Goal: Find specific page/section: Find specific page/section

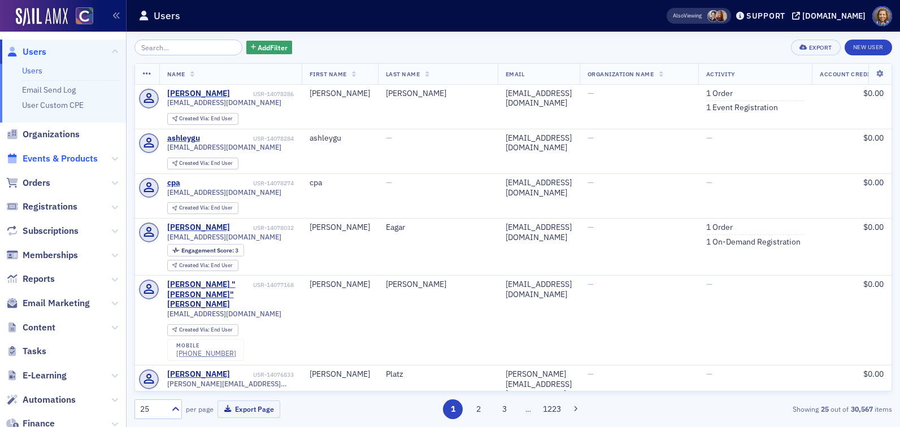
click at [47, 159] on span "Events & Products" at bounding box center [60, 159] width 75 height 12
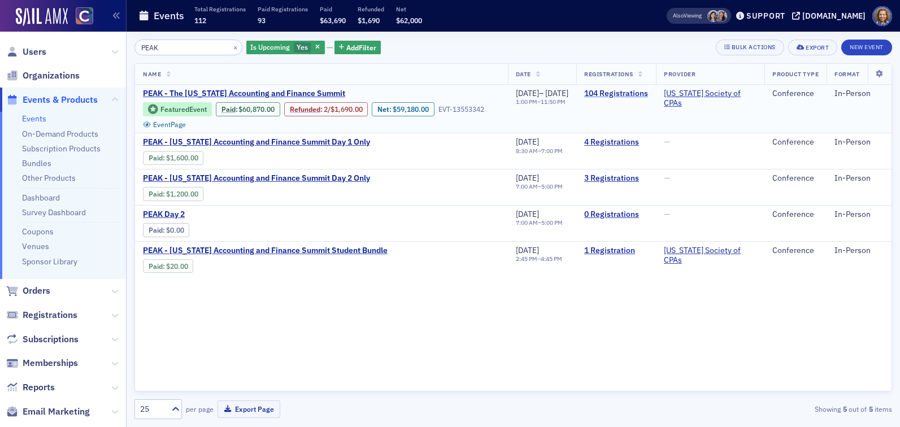
type input "PEAK"
click at [631, 94] on link "104 Registrations" at bounding box center [616, 94] width 64 height 10
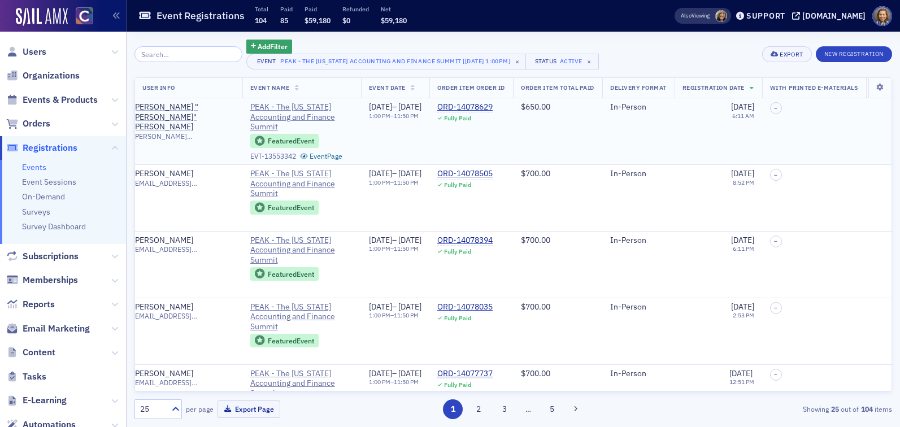
scroll to position [0, 82]
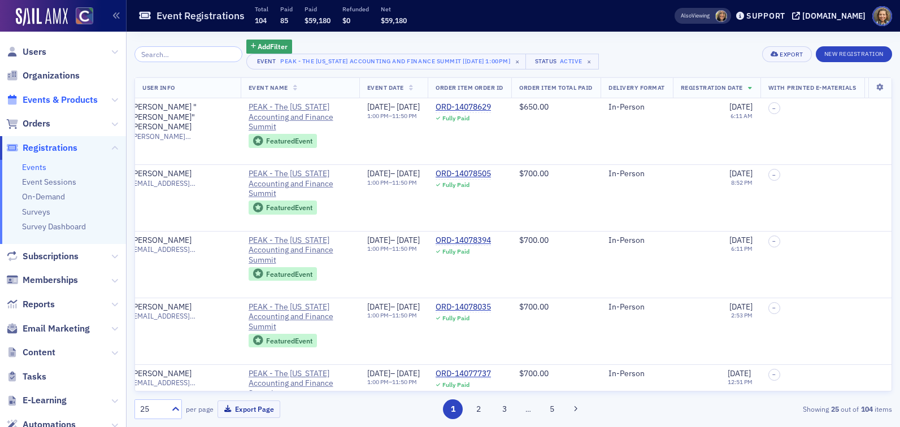
click at [44, 102] on span "Events & Products" at bounding box center [60, 100] width 75 height 12
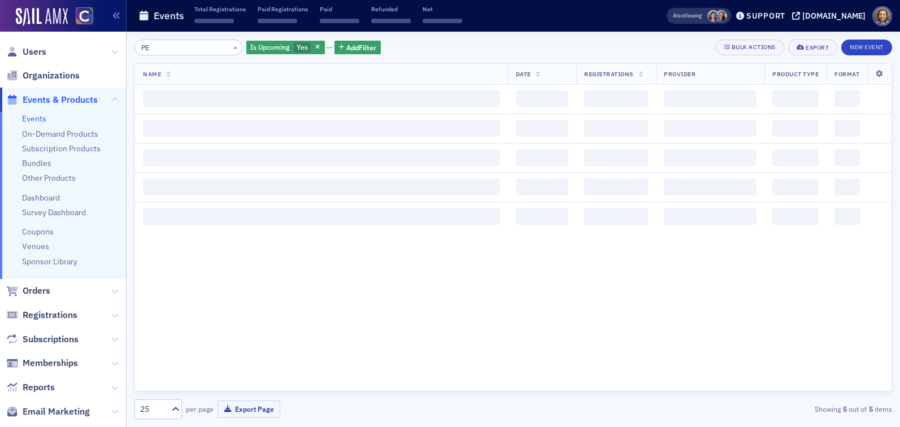
type input "P"
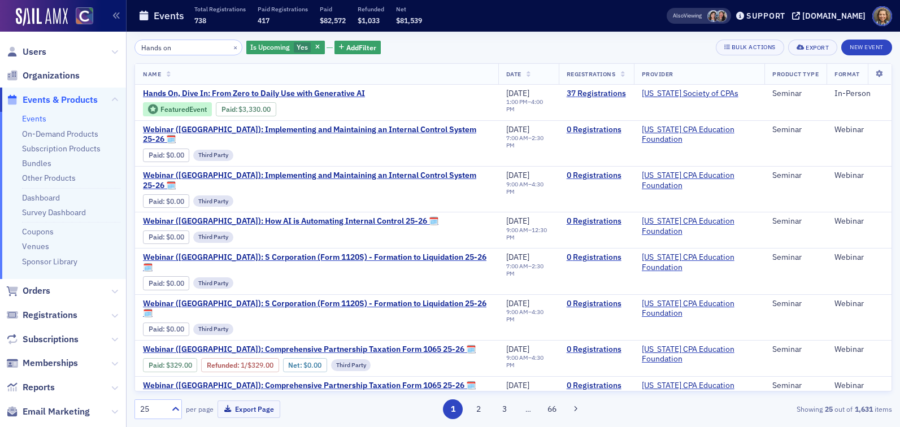
type input "Hands on"
click at [40, 117] on link "Events" at bounding box center [34, 119] width 24 height 10
drag, startPoint x: 186, startPoint y: 49, endPoint x: 81, endPoint y: 31, distance: 106.5
click at [81, 31] on div "Users Organizations Events & Products Events On-Demand Products Subscription Pr…" at bounding box center [450, 213] width 900 height 427
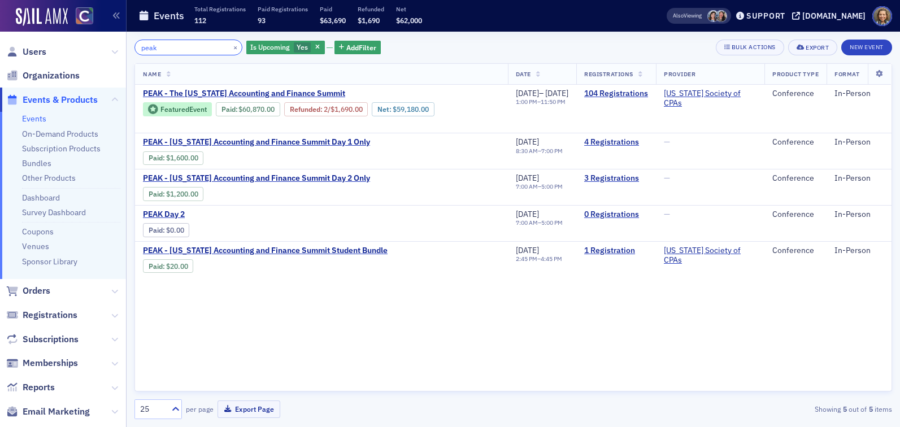
drag, startPoint x: 167, startPoint y: 52, endPoint x: 116, endPoint y: 42, distance: 51.8
click at [116, 42] on div "Users Organizations Events & Products Events On-Demand Products Subscription Pr…" at bounding box center [450, 213] width 900 height 427
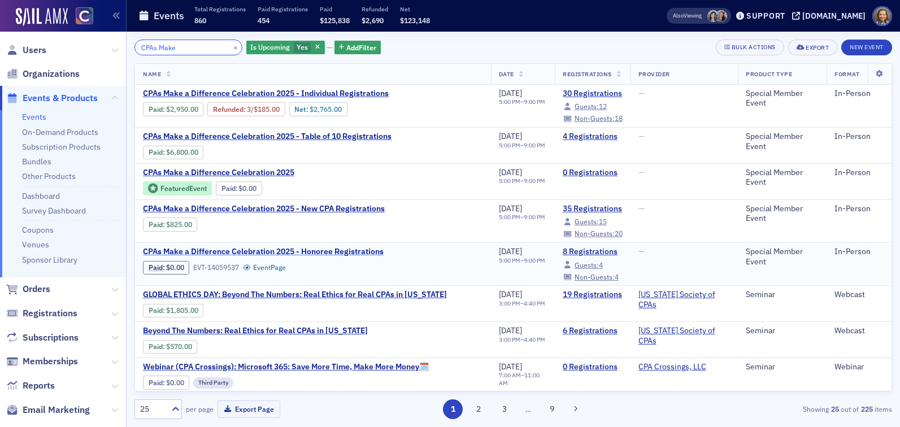
type input "CPAs Make"
click at [362, 249] on span "CPAs Make a Difference Celebration 2025 - Honoree Registrations" at bounding box center [263, 252] width 241 height 10
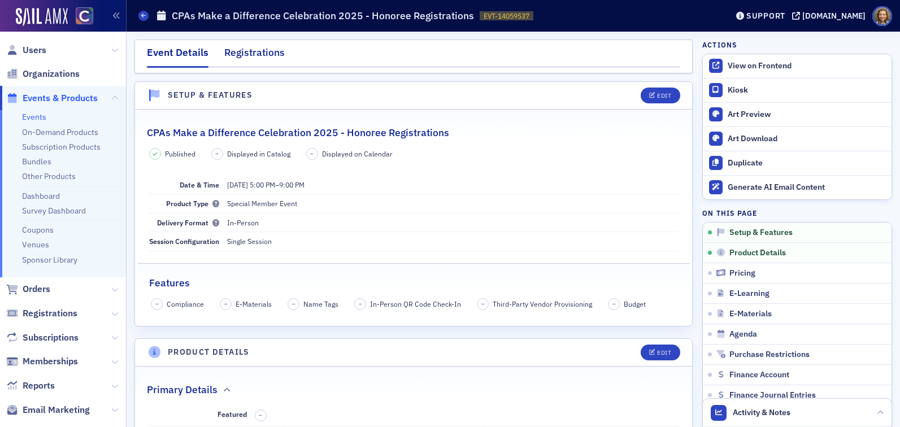
click at [257, 53] on div "Registrations" at bounding box center [254, 55] width 60 height 21
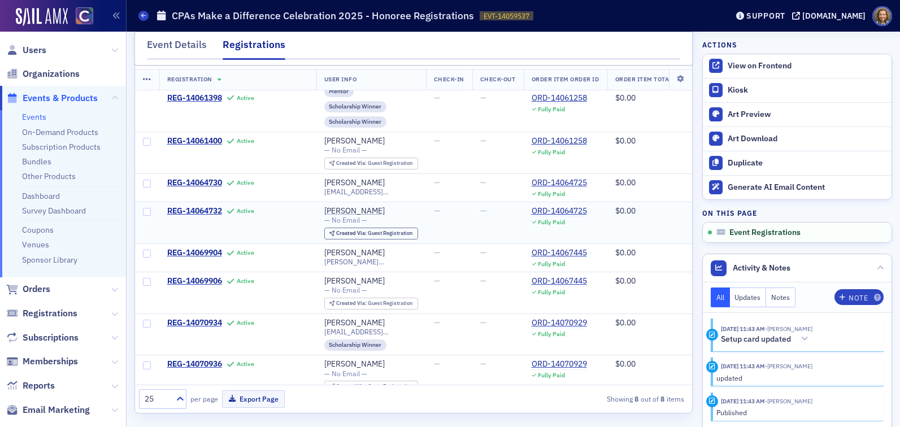
scroll to position [41, 0]
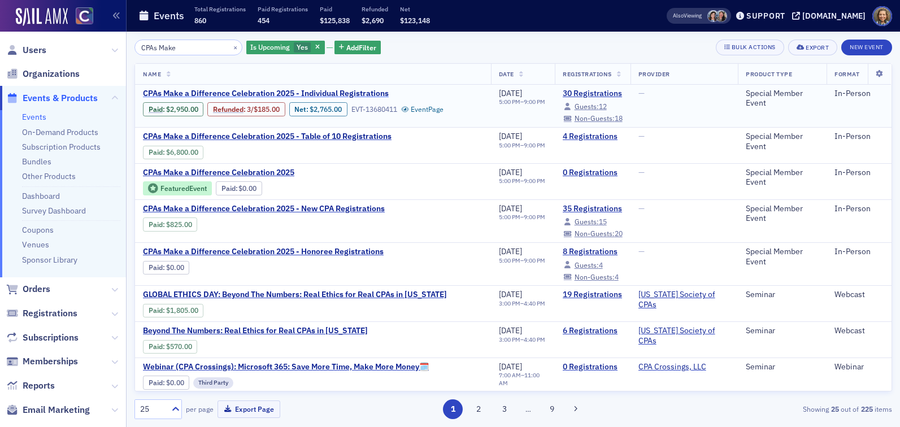
click at [372, 92] on span "CPAs Make a Difference Celebration 2025 - Individual Registrations" at bounding box center [266, 94] width 246 height 10
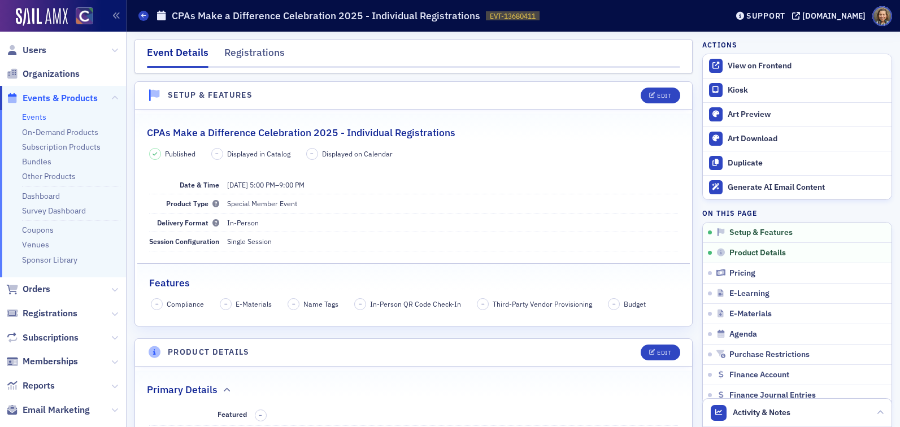
click at [249, 44] on div "Event Details Registrations" at bounding box center [413, 57] width 558 height 34
click at [251, 53] on div "Registrations" at bounding box center [254, 55] width 60 height 21
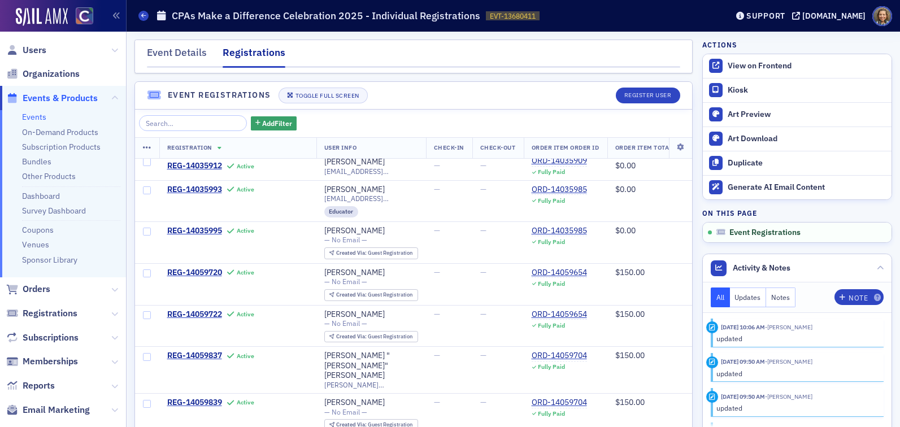
scroll to position [481, 0]
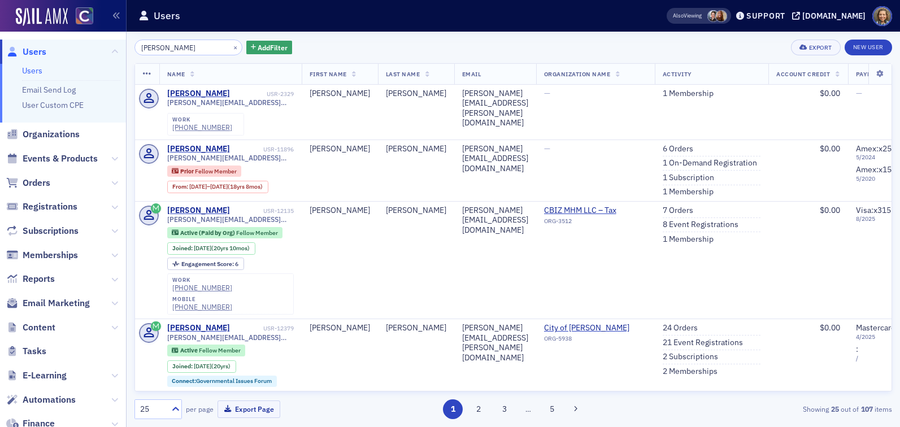
click at [158, 49] on input "[PERSON_NAME]" at bounding box center [188, 48] width 108 height 16
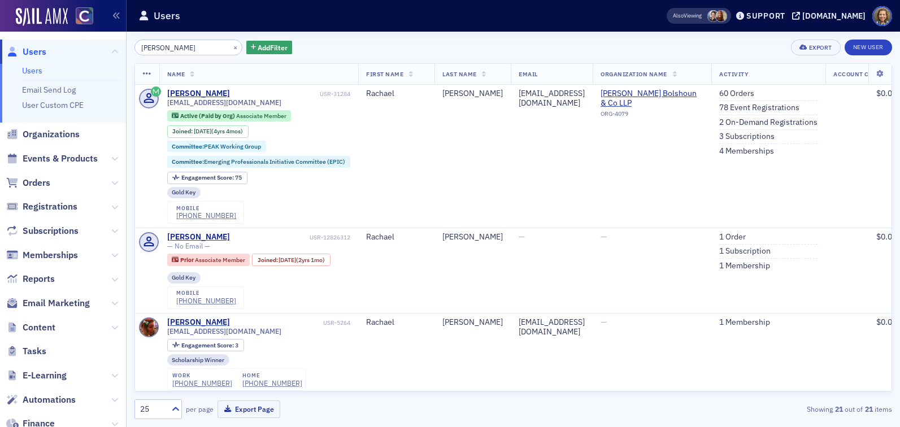
type input "[PERSON_NAME]"
